Goal: Browse casually

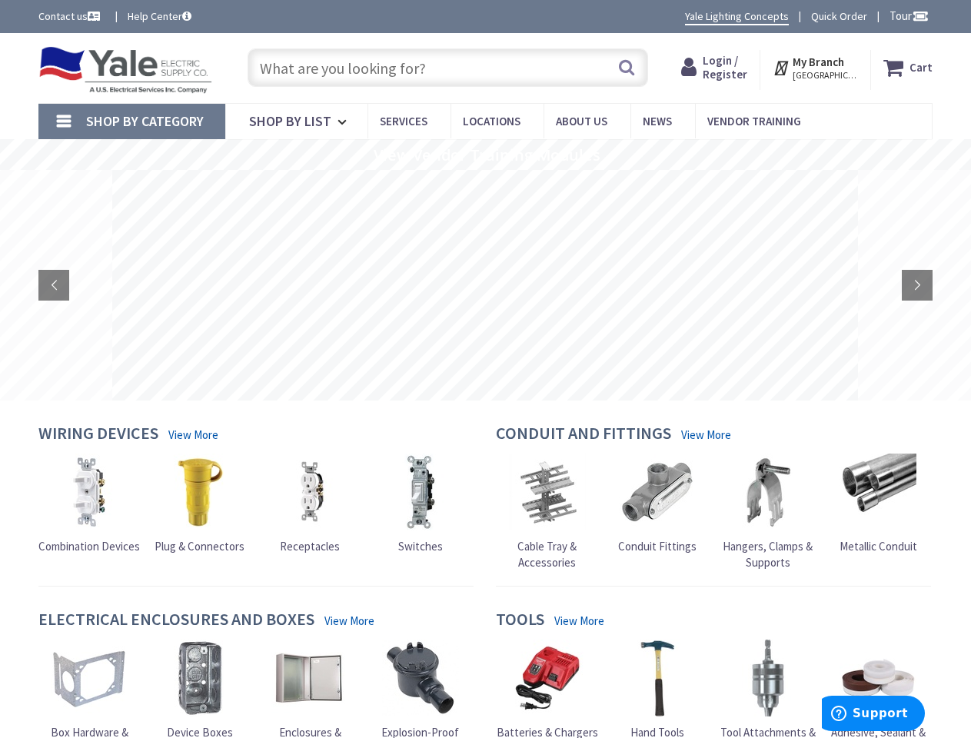
click at [485, 369] on rs-layer at bounding box center [485, 285] width 746 height 231
click at [907, 15] on span "Tour" at bounding box center [909, 15] width 39 height 15
click at [920, 15] on div at bounding box center [485, 369] width 971 height 738
click at [817, 68] on strong "My Branch" at bounding box center [819, 62] width 52 height 15
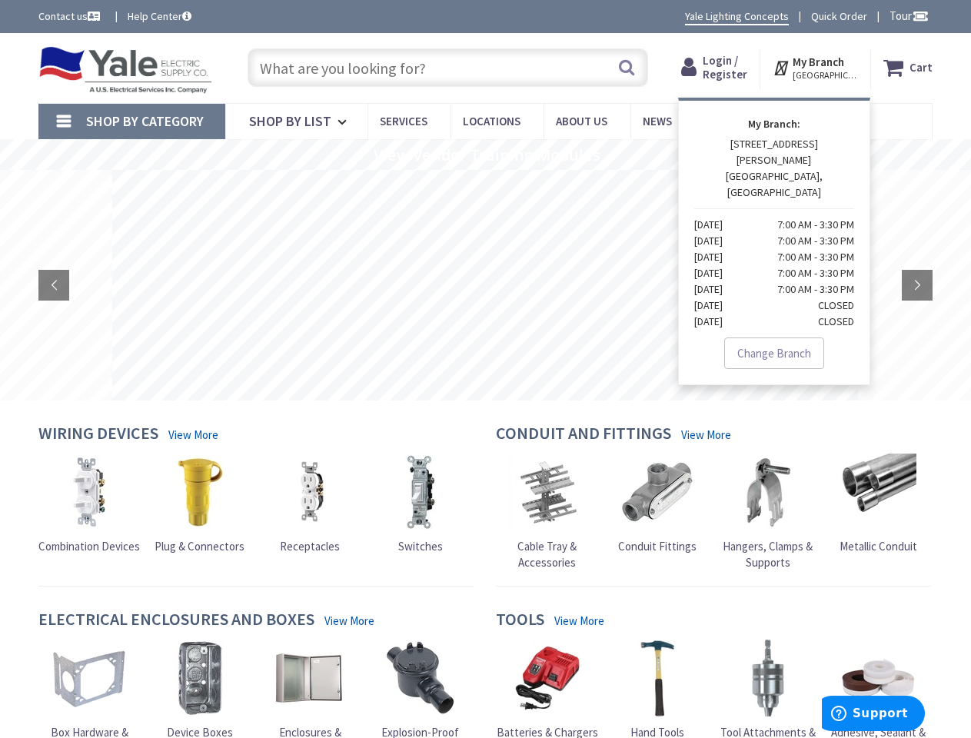
click at [132, 122] on span "Shop By Category" at bounding box center [145, 121] width 118 height 18
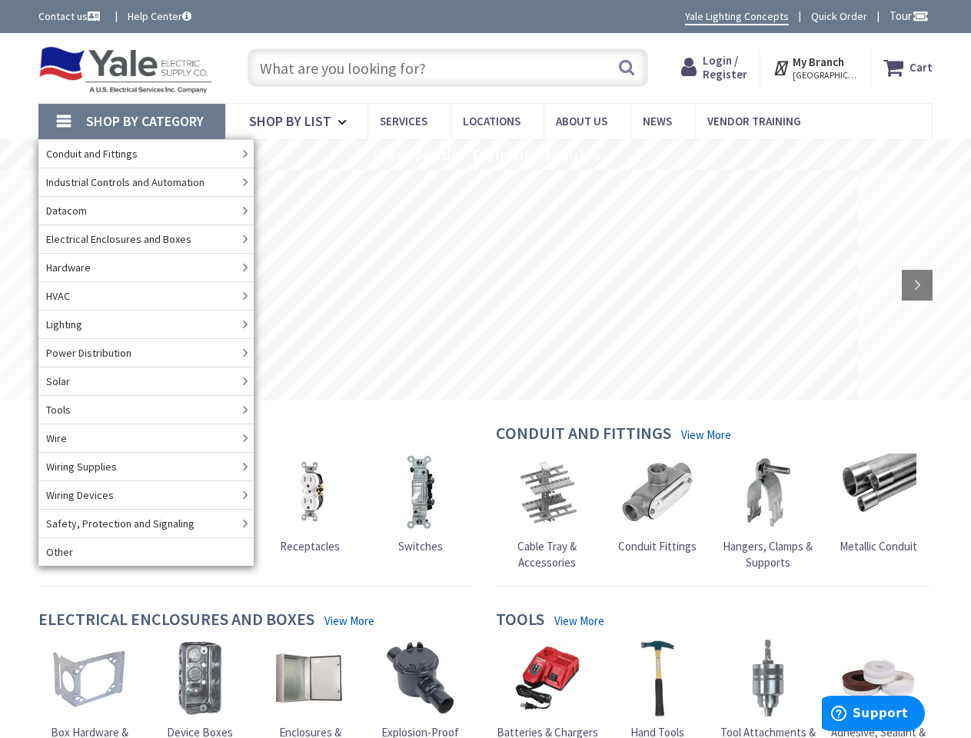
click at [485, 155] on rs-slide "View Vendor Training Modules" at bounding box center [485, 154] width 971 height 31
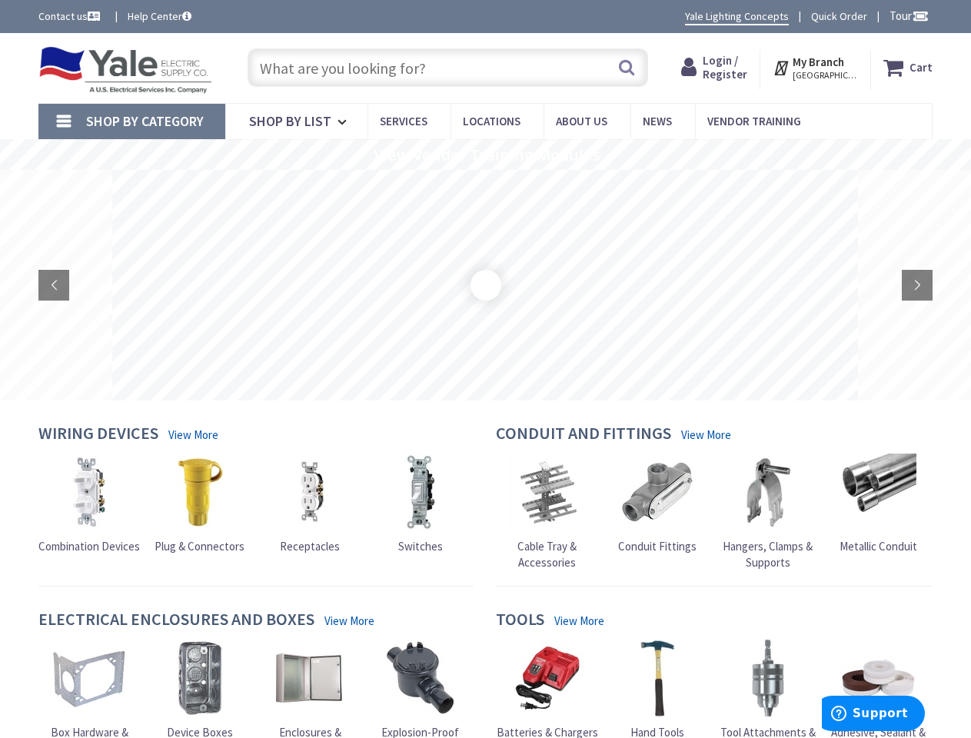
click at [485, 285] on rs-layer at bounding box center [485, 285] width 746 height 231
click at [486, 285] on rs-loader at bounding box center [486, 285] width 0 height 0
click at [54, 285] on rs-arrow at bounding box center [53, 285] width 31 height 31
click at [918, 285] on rs-arrow at bounding box center [917, 285] width 31 height 31
